Goal: Task Accomplishment & Management: Manage account settings

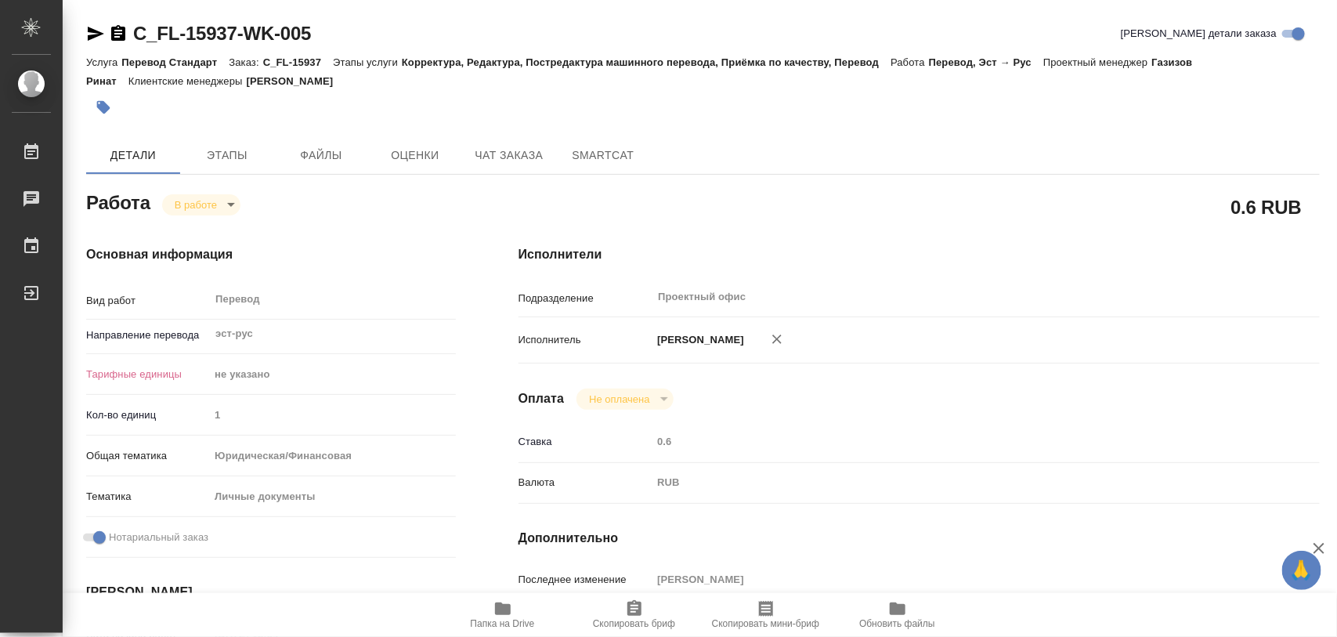
click at [110, 99] on icon "button" at bounding box center [104, 107] width 16 height 16
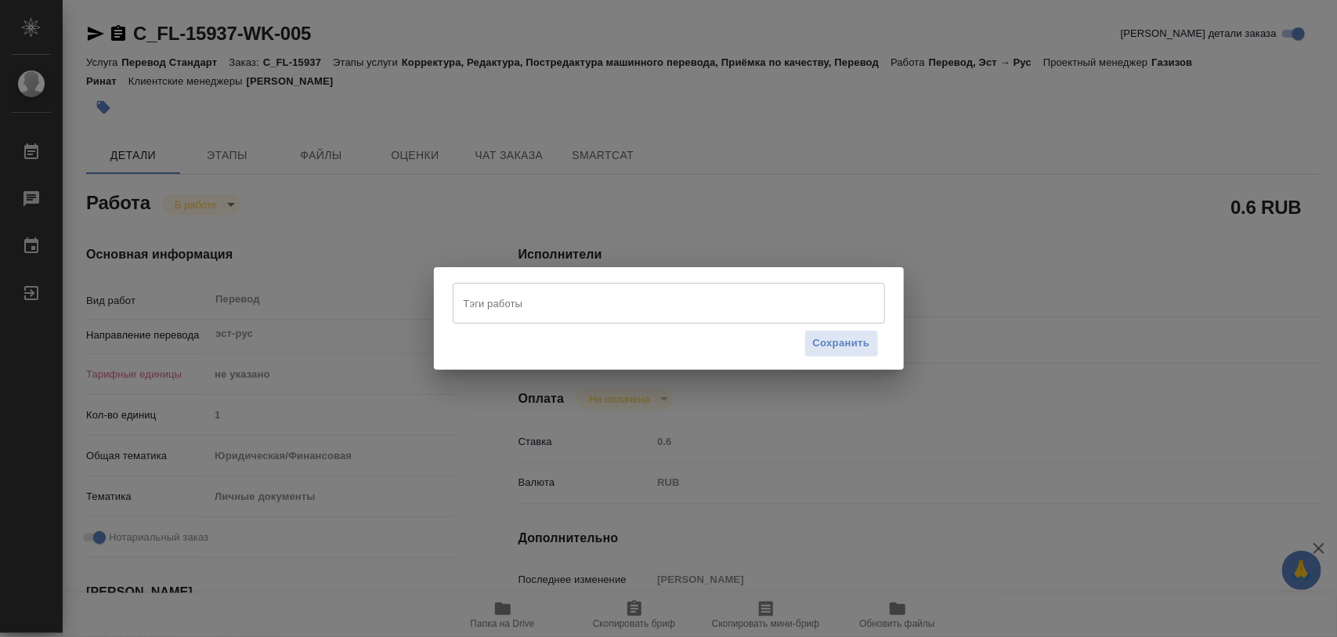
drag, startPoint x: 655, startPoint y: 301, endPoint x: 648, endPoint y: 314, distance: 14.8
click at [655, 302] on input "Тэги работы" at bounding box center [654, 303] width 388 height 27
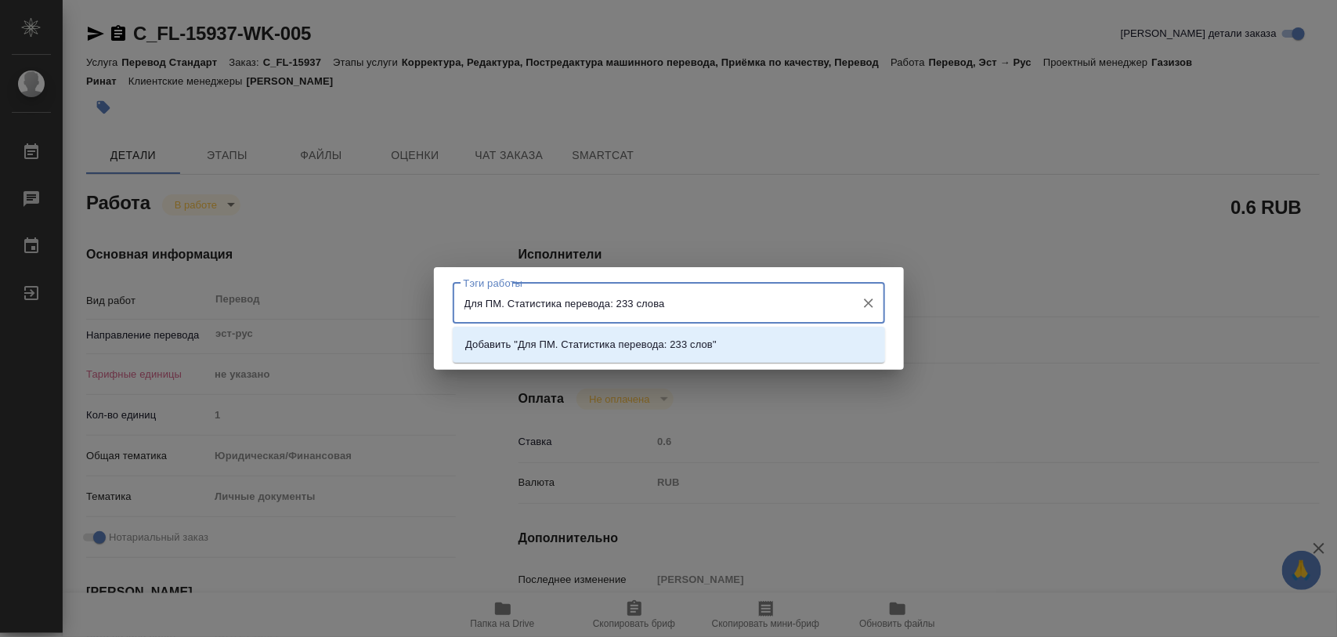
type input "Для ПМ. Статистика перевода: 233 слова."
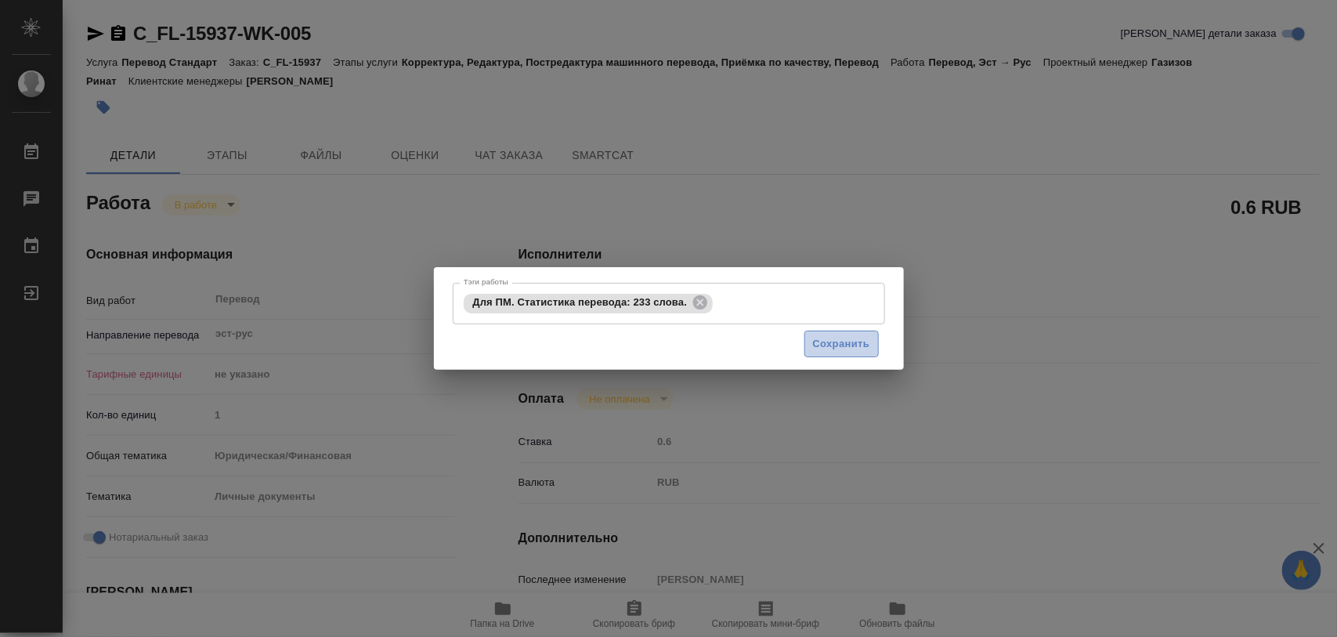
click at [835, 342] on span "Сохранить" at bounding box center [841, 344] width 57 height 18
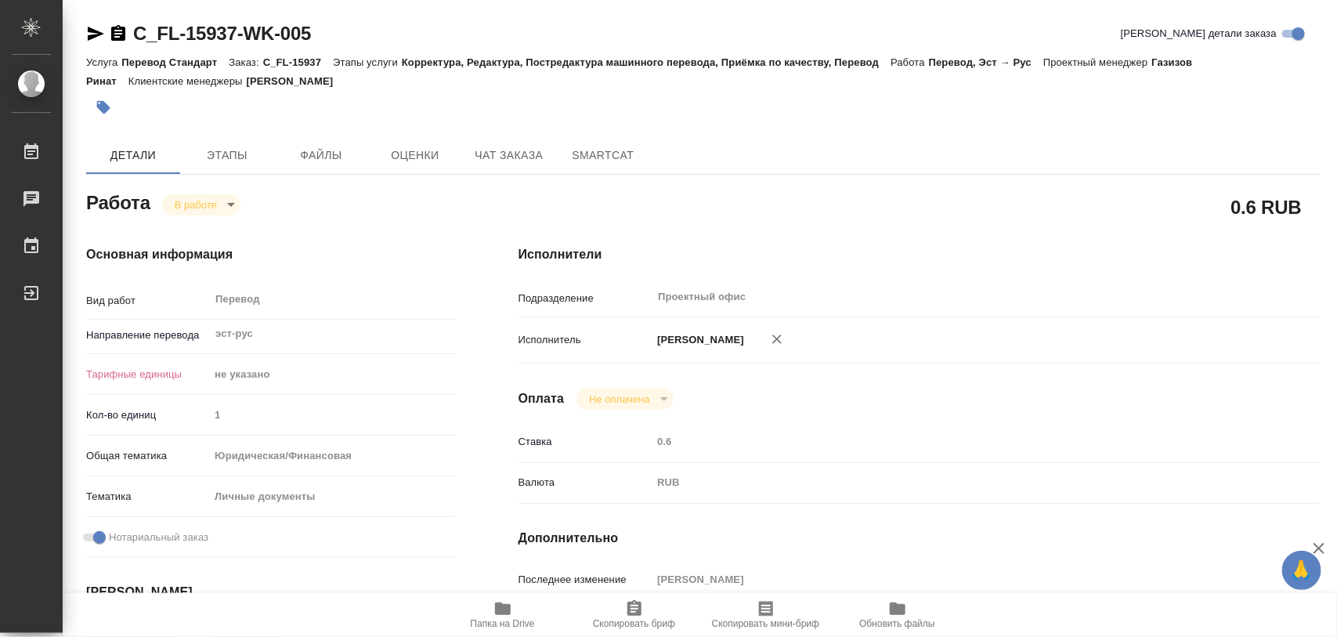
type input "inProgress"
type input "эст-рус"
type input "5a8b1489cc6b4906c91bfd89"
type input "1"
type input "yr-fn"
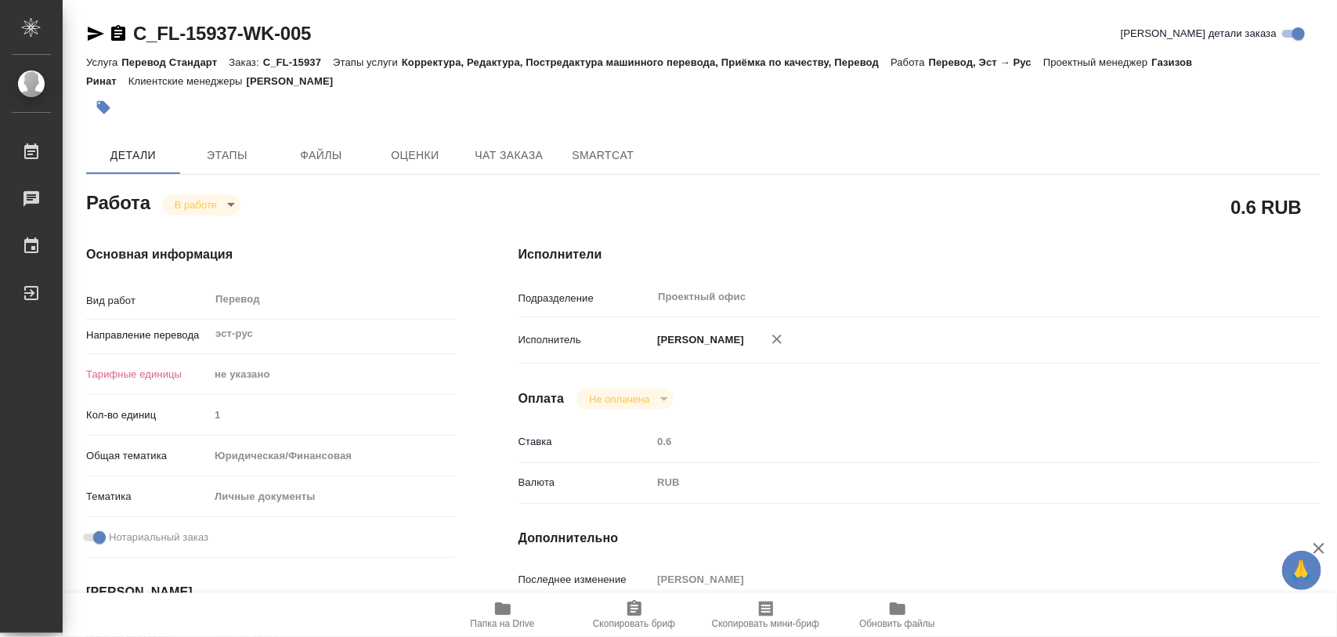
type input "5a8b8b956a9677013d343cfe"
checkbox input "true"
type input "25.09.2025 13:54"
type input "25.09.2025 14:35"
type input "29.09.2025 09:00"
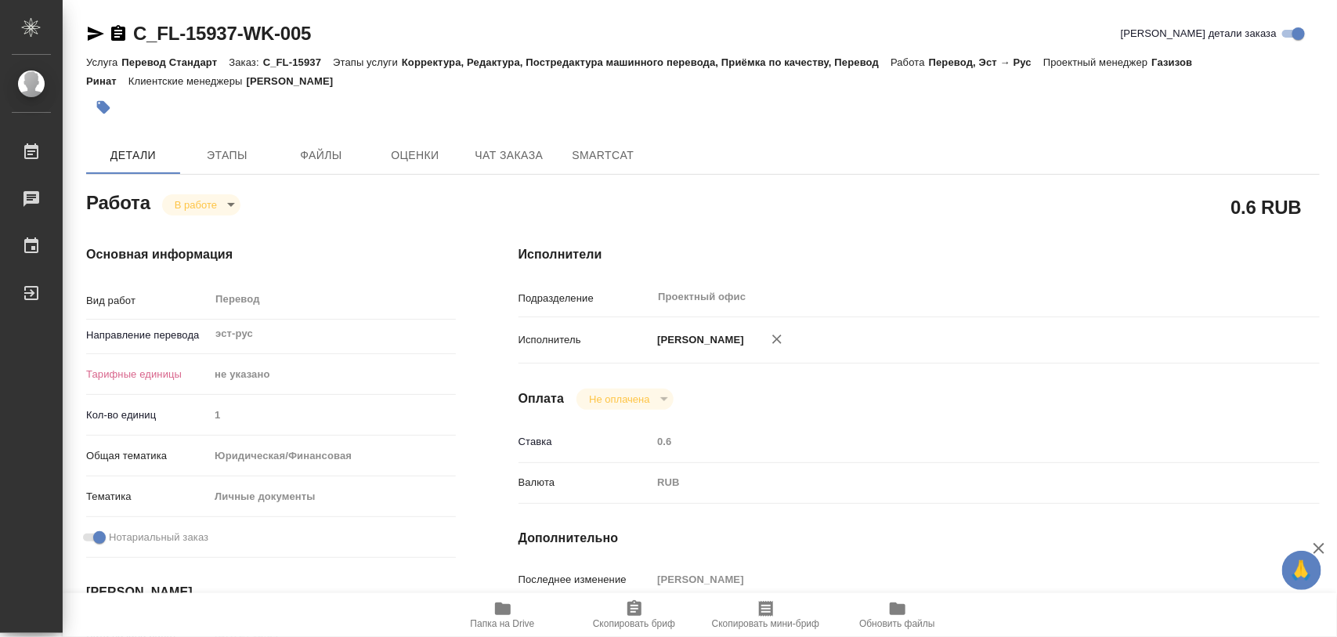
type input "29.09.2025 10:00"
type input "Проектный офис"
type input "notPayed"
type input "0.6"
type input "RUB"
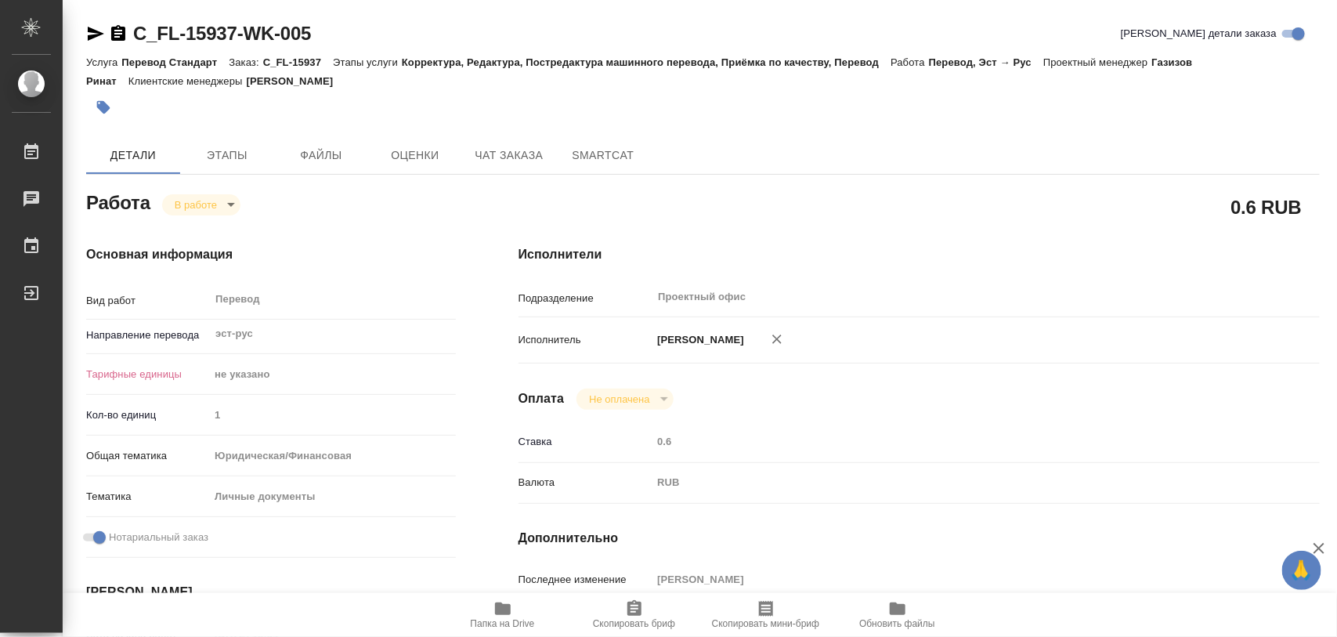
type input "[PERSON_NAME]"
type input "C_FL-15937"
type input "Перевод Стандарт"
type input "Корректура, Редактура, Постредактура машинного перевода, Приёмка по качеству, П…"
type input "Зайцева Светлана"
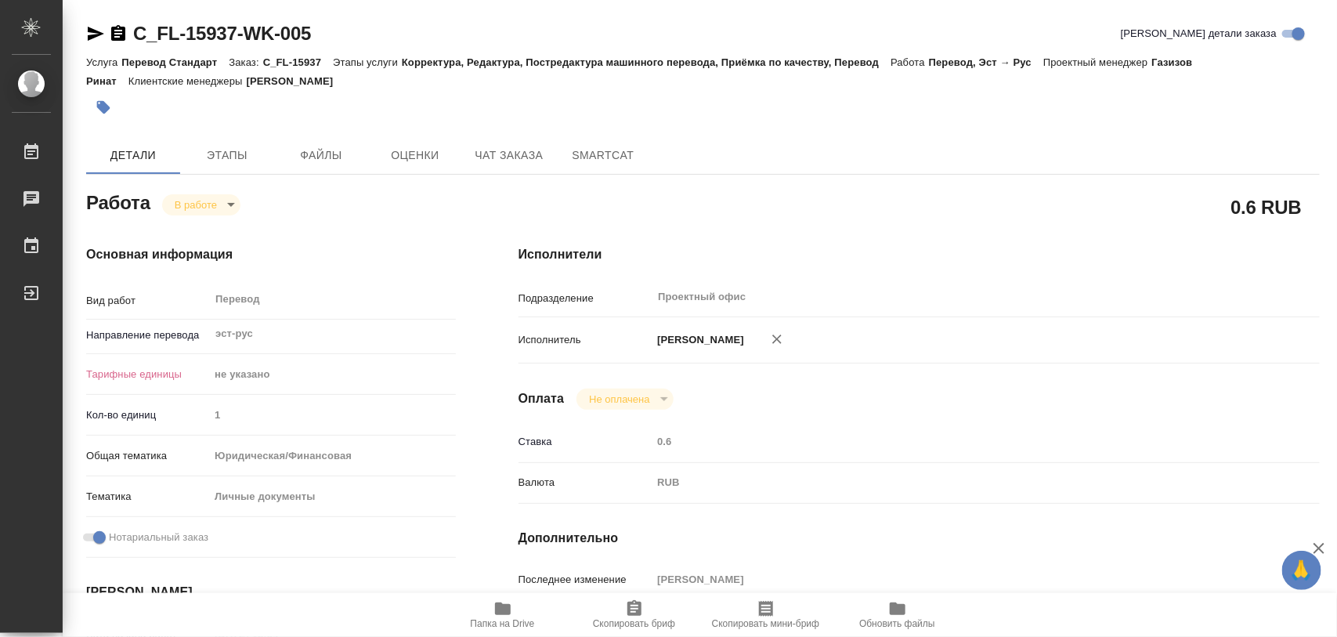
type input "[PERSON_NAME]"
type input "/Clients/FL_C/Orders/C_FL-15937"
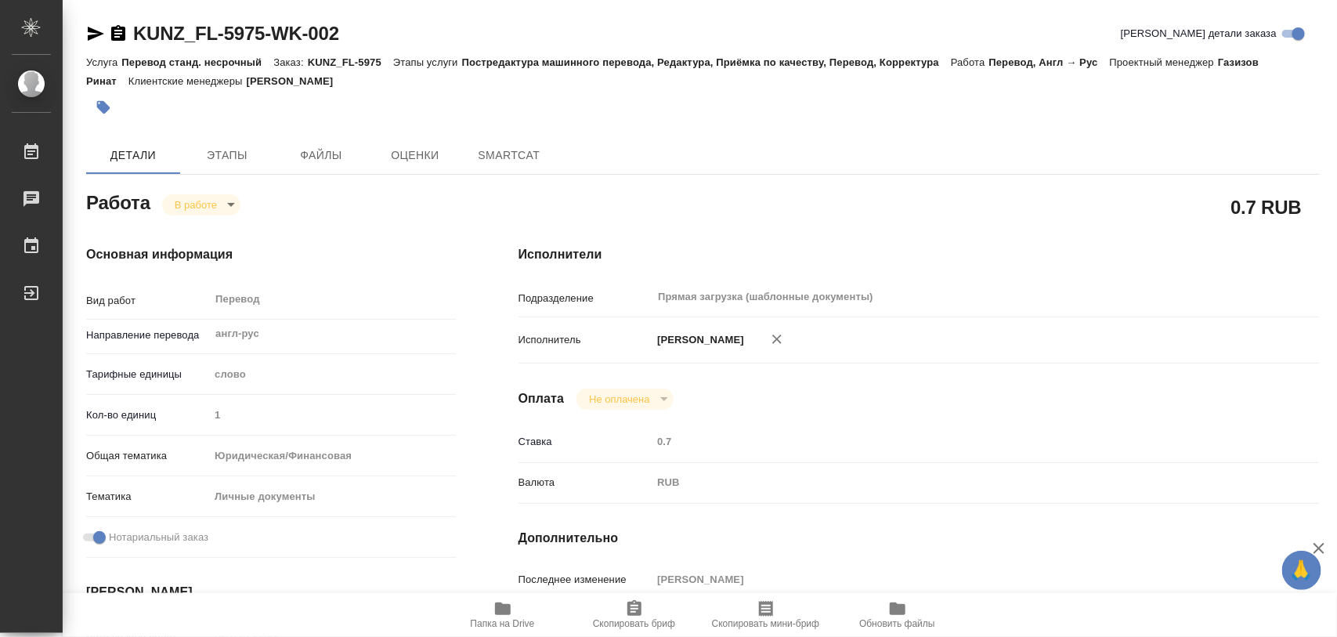
type textarea "x"
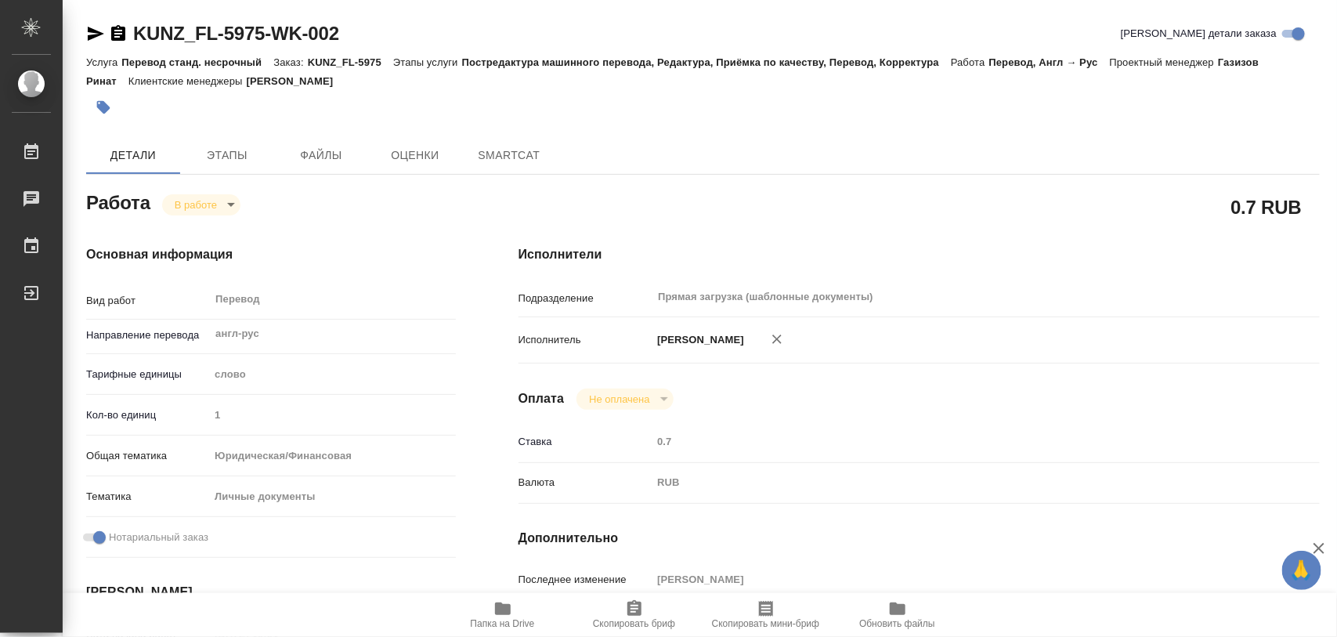
type textarea "x"
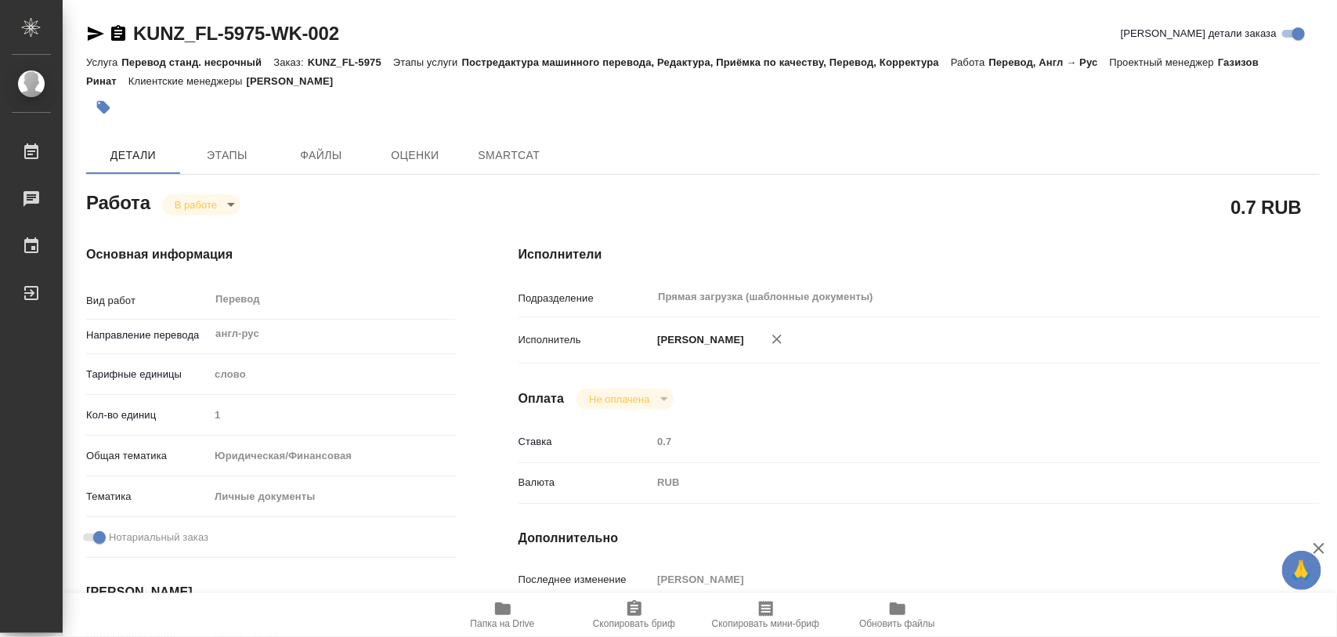
type textarea "x"
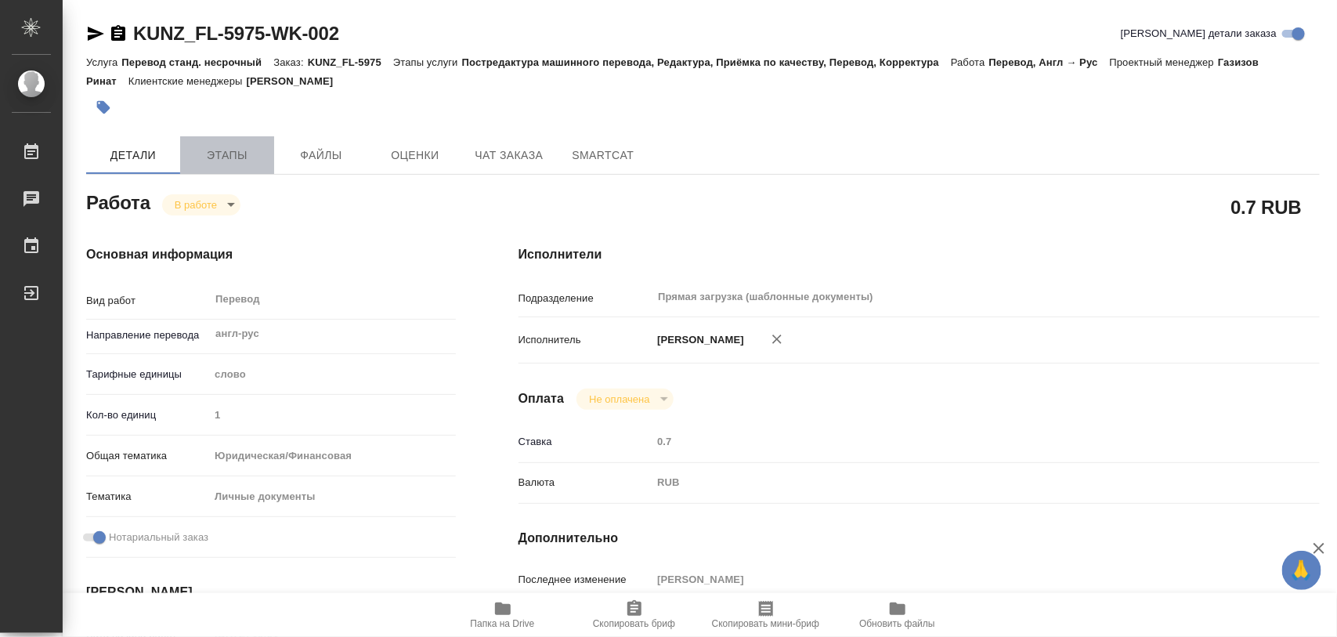
click at [229, 150] on span "Этапы" at bounding box center [227, 156] width 75 height 20
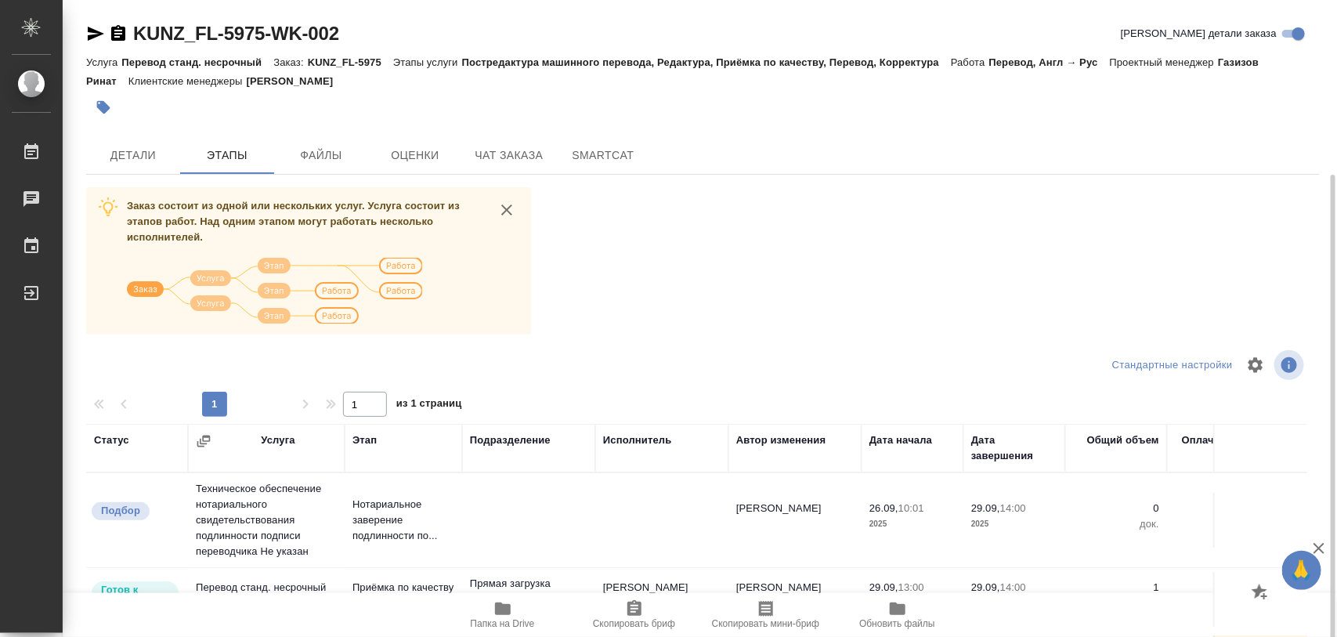
scroll to position [178, 0]
